Goal: Transaction & Acquisition: Purchase product/service

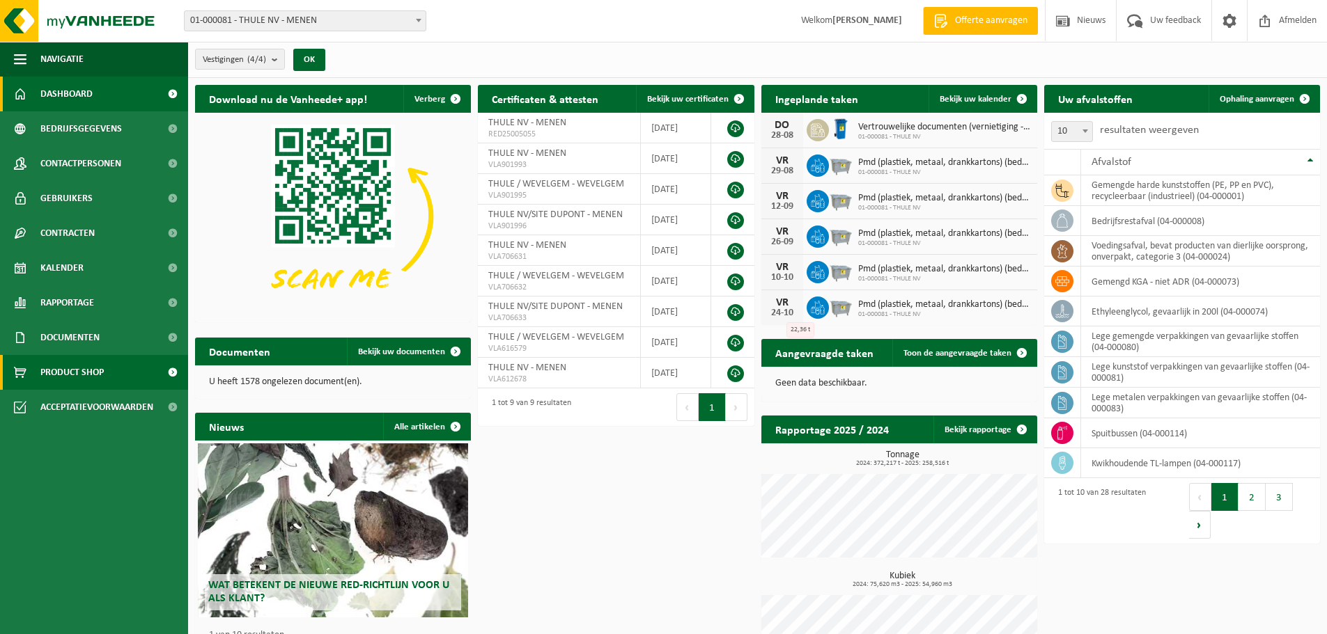
click at [93, 362] on span "Product Shop" at bounding box center [71, 372] width 63 height 35
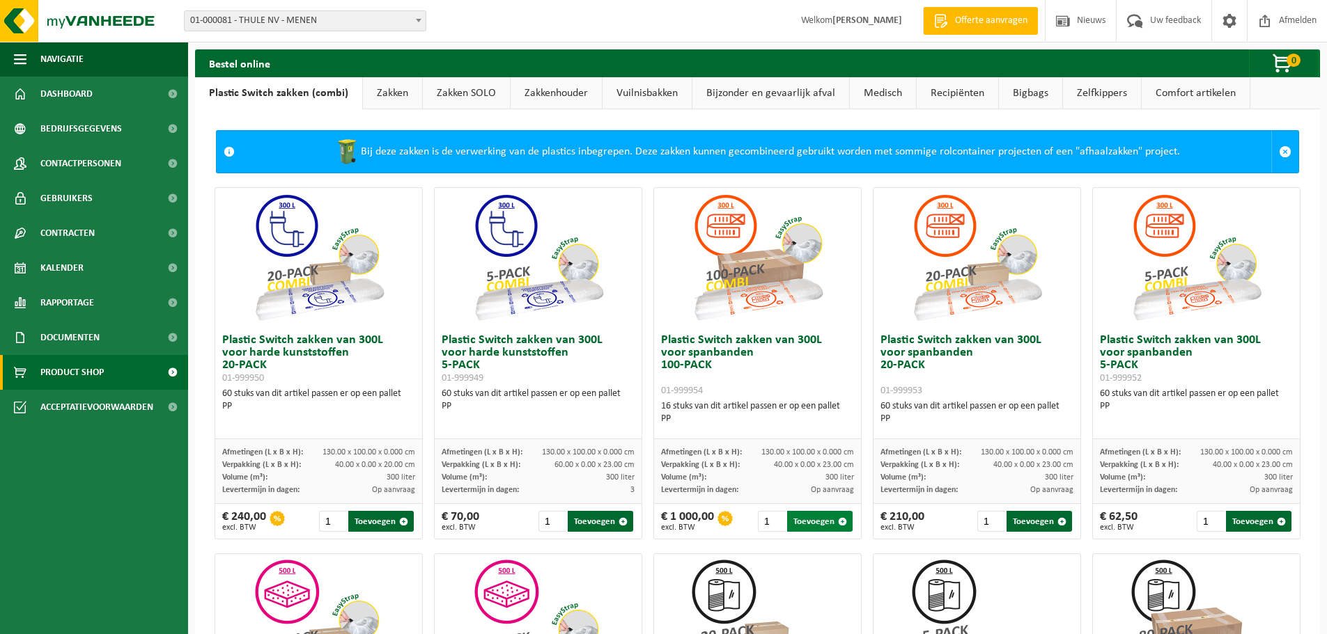
click at [809, 519] on button "Toevoegen" at bounding box center [819, 521] width 65 height 21
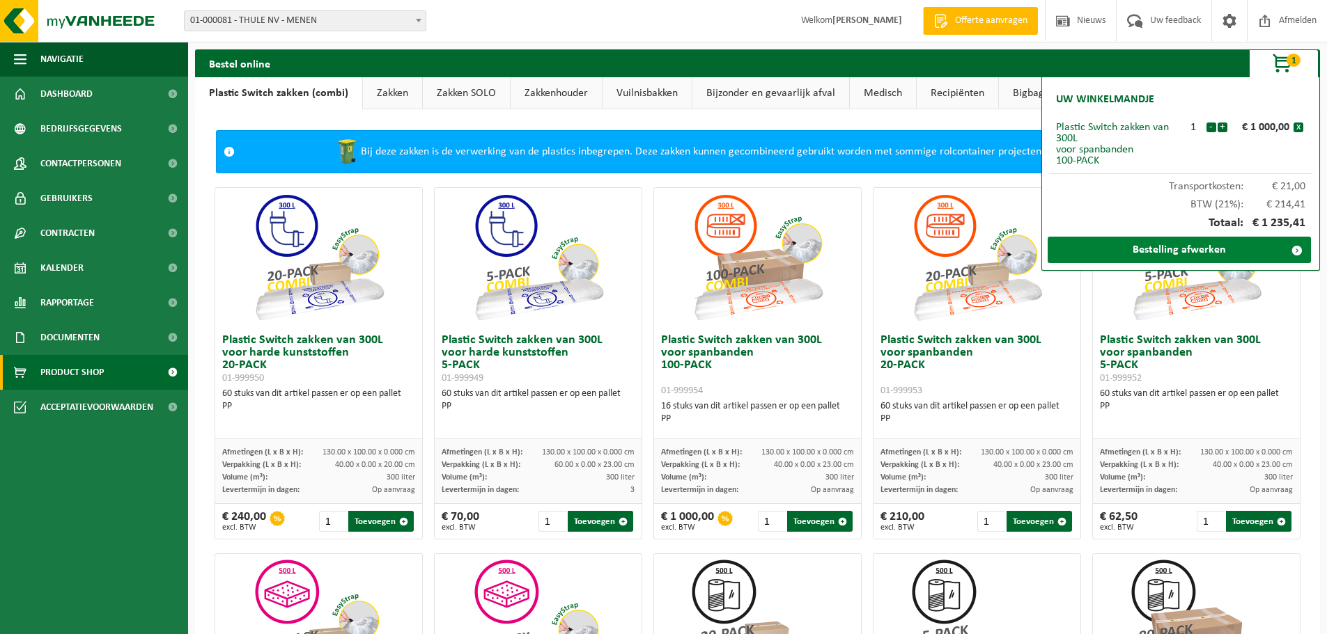
click at [1105, 245] on link "Bestelling afwerken" at bounding box center [1178, 250] width 263 height 26
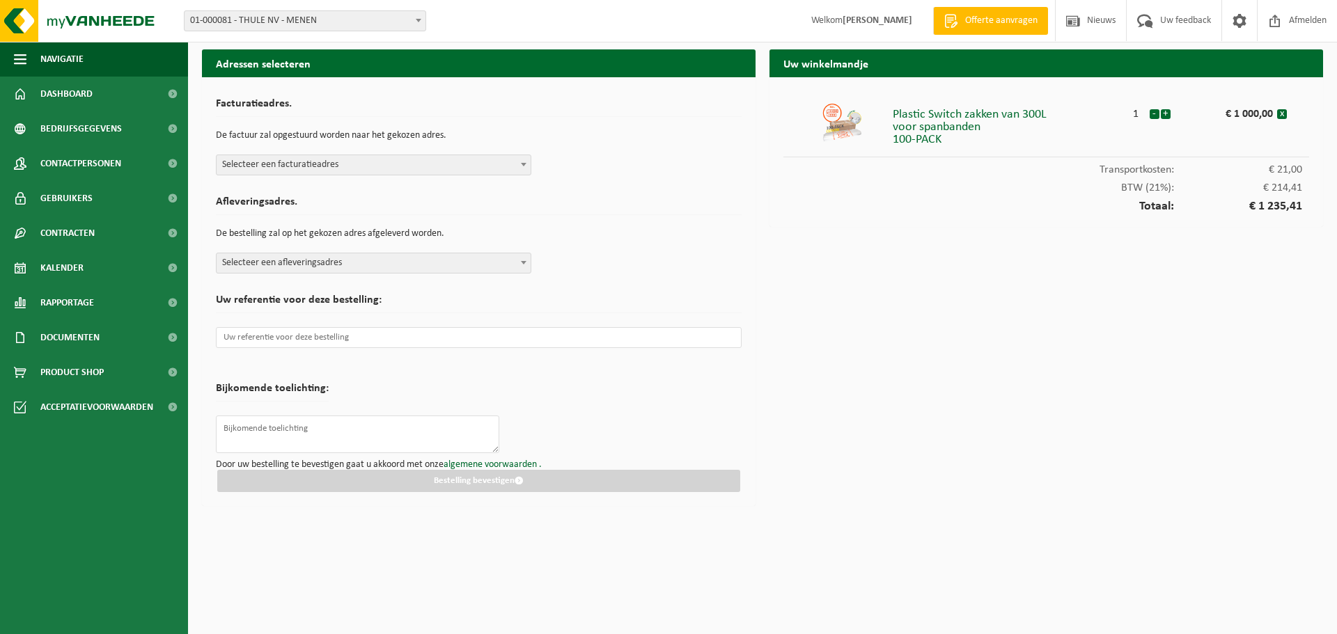
click at [517, 165] on span at bounding box center [524, 164] width 14 height 18
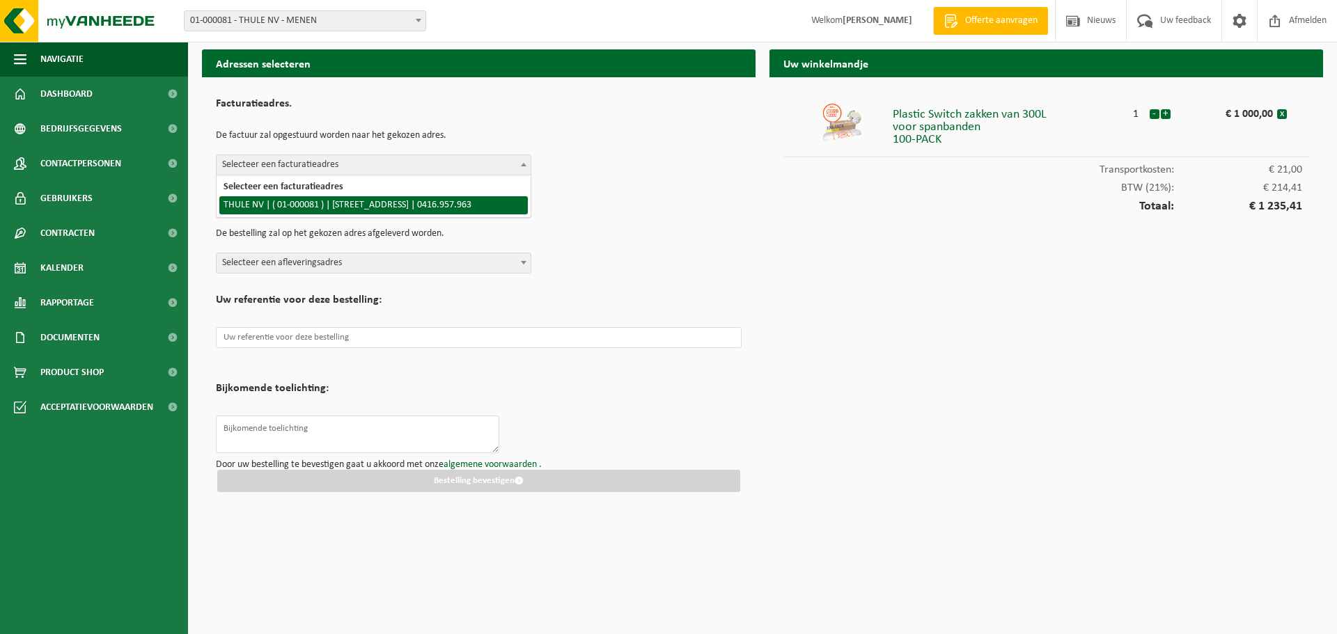
select select "13"
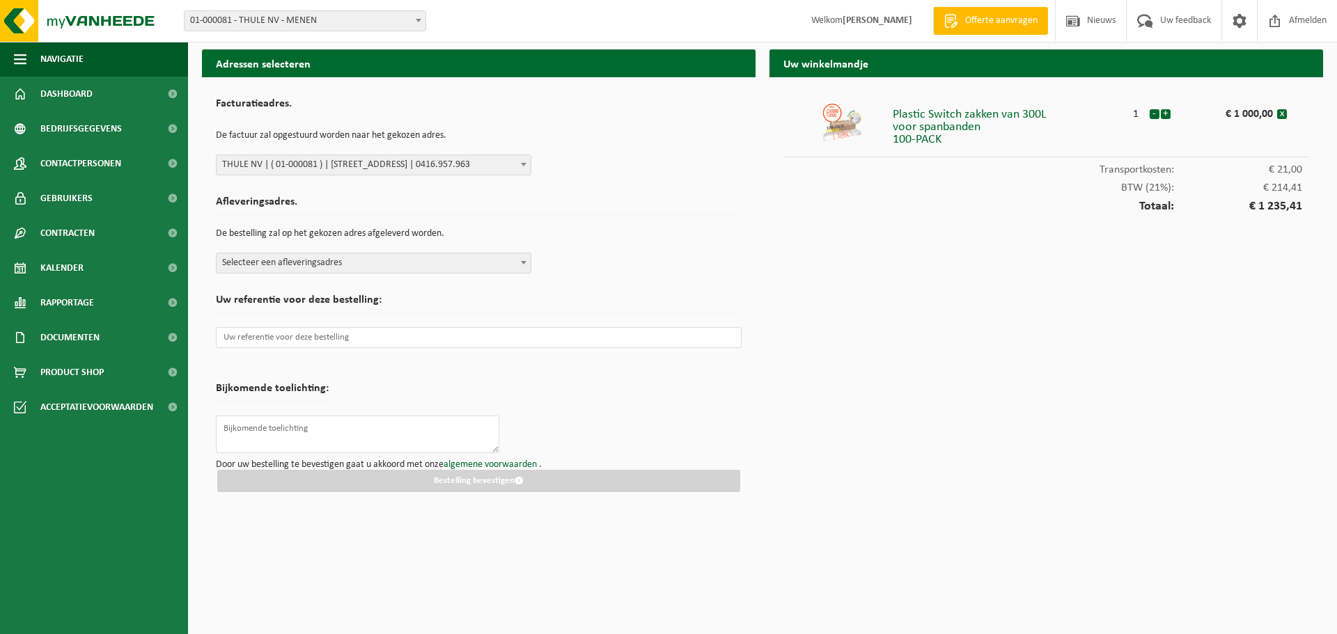
click at [506, 261] on span "Selecteer een afleveringsadres" at bounding box center [374, 262] width 314 height 19
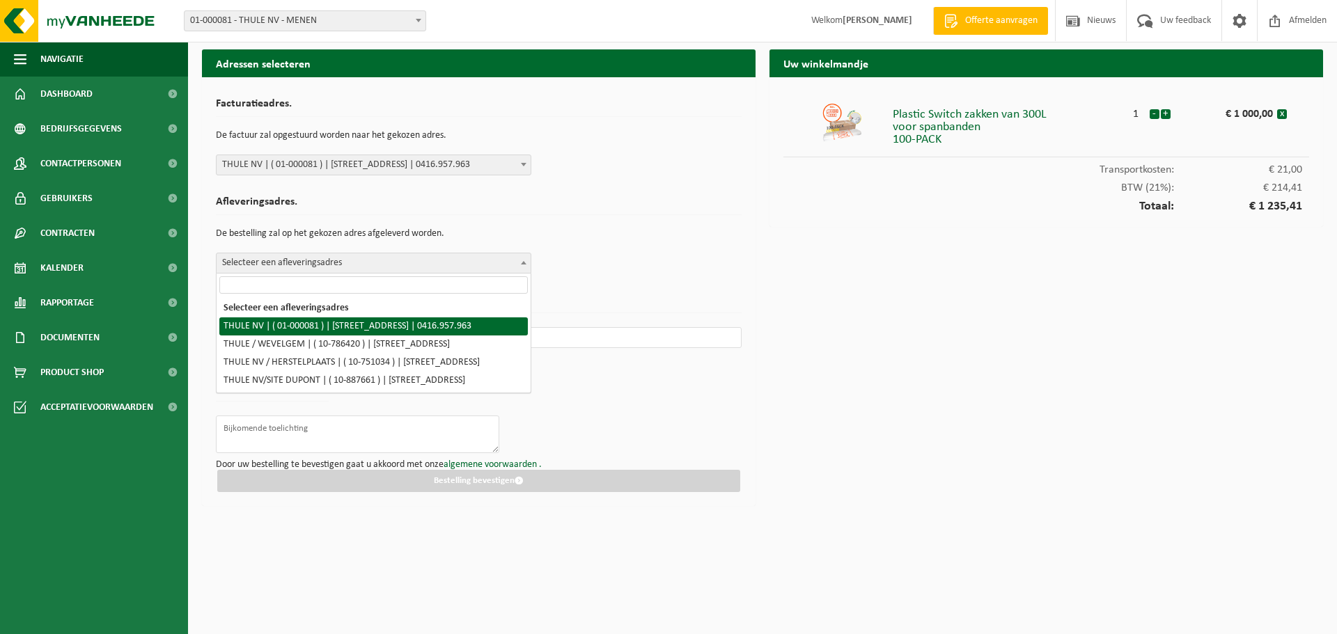
select select "13"
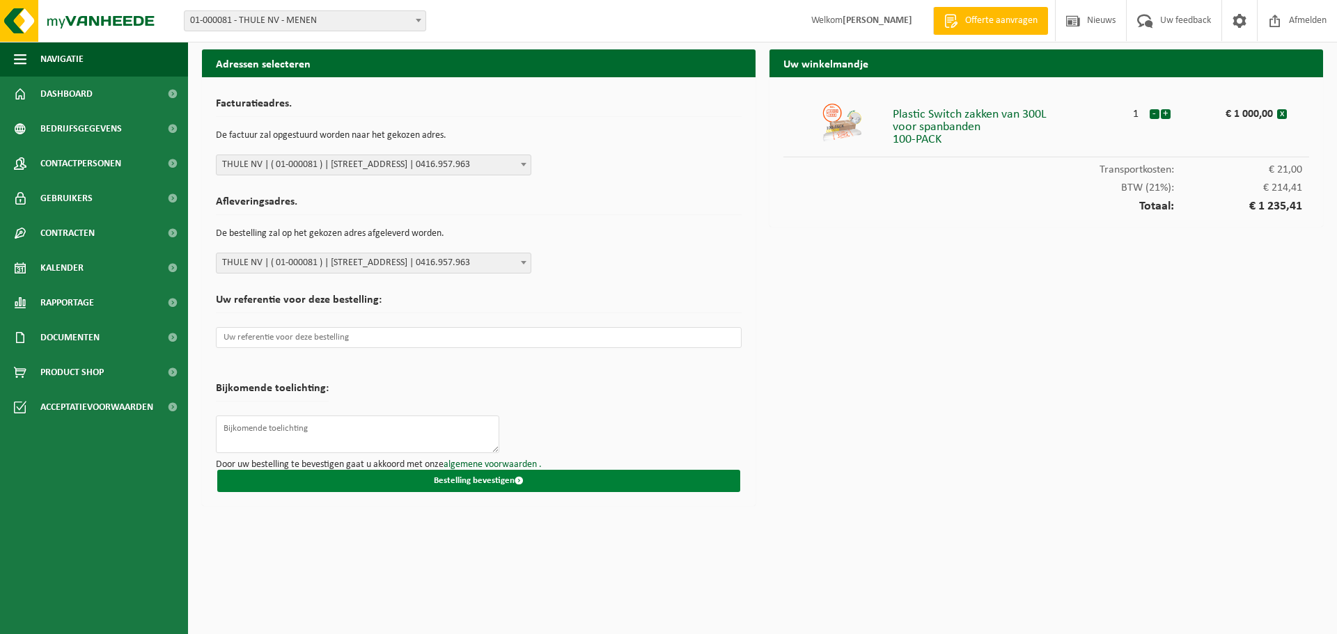
click at [505, 476] on button "Bestelling bevestigen" at bounding box center [478, 481] width 523 height 22
